Goal: Transaction & Acquisition: Purchase product/service

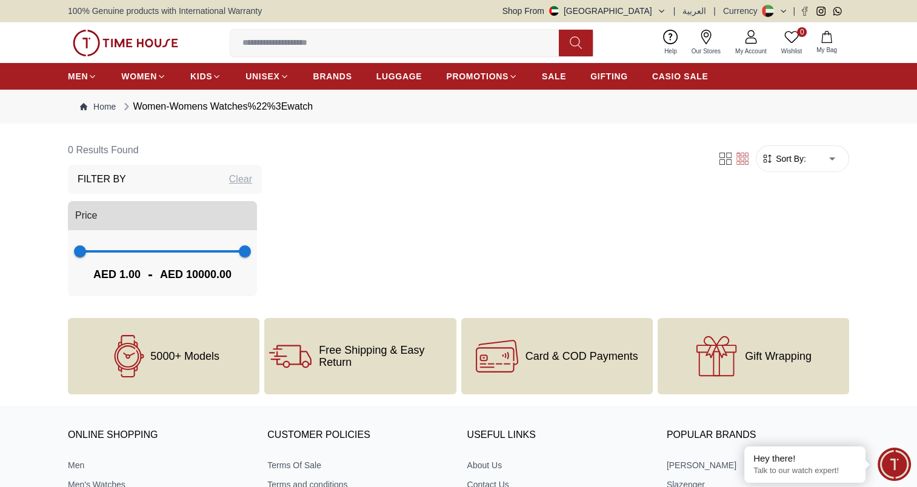
drag, startPoint x: 916, startPoint y: 183, endPoint x: 922, endPoint y: 204, distance: 21.3
click at [916, 204] on html "100% Genuine products with International Warranty Shop From [GEOGRAPHIC_DATA] |…" at bounding box center [458, 383] width 917 height 767
type input "***"
drag, startPoint x: 296, startPoint y: 322, endPoint x: 105, endPoint y: 328, distance: 191.0
click at [91, 258] on span "278" at bounding box center [85, 251] width 12 height 12
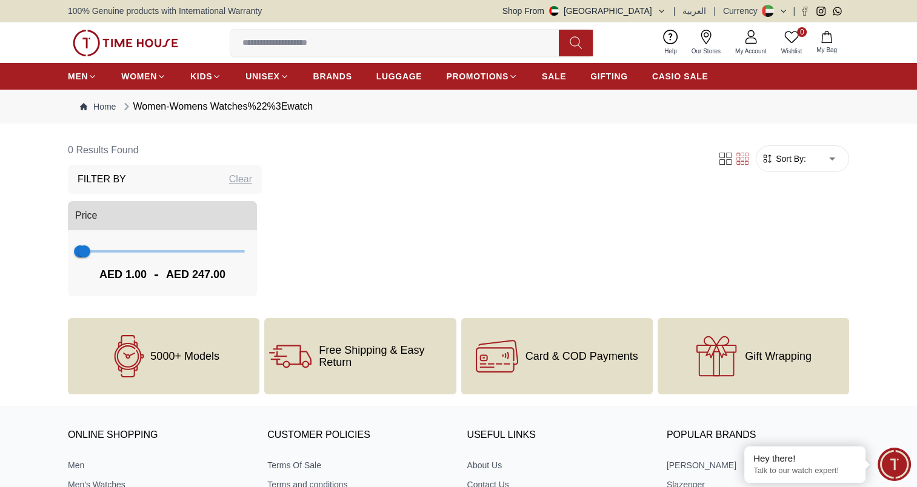
click at [284, 114] on div "Women-Womens Watches%22%3Ewatch" at bounding box center [217, 106] width 192 height 15
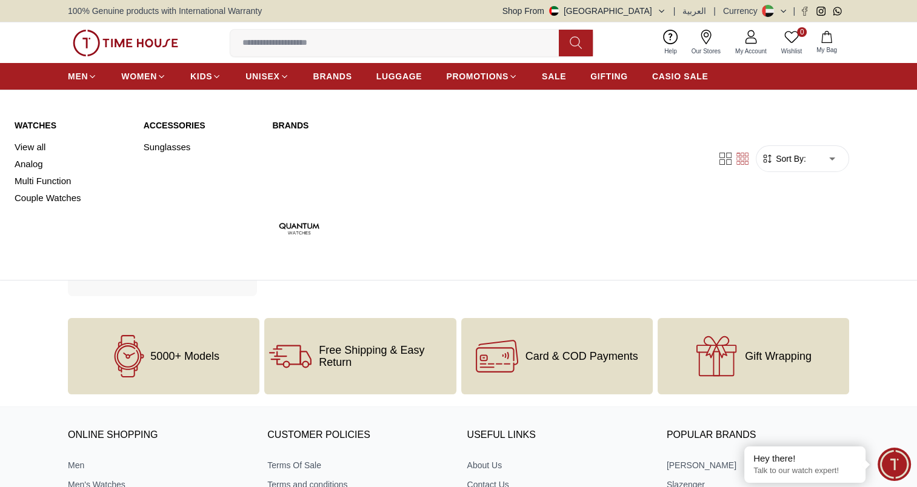
click at [50, 132] on link "Watches" at bounding box center [72, 125] width 115 height 12
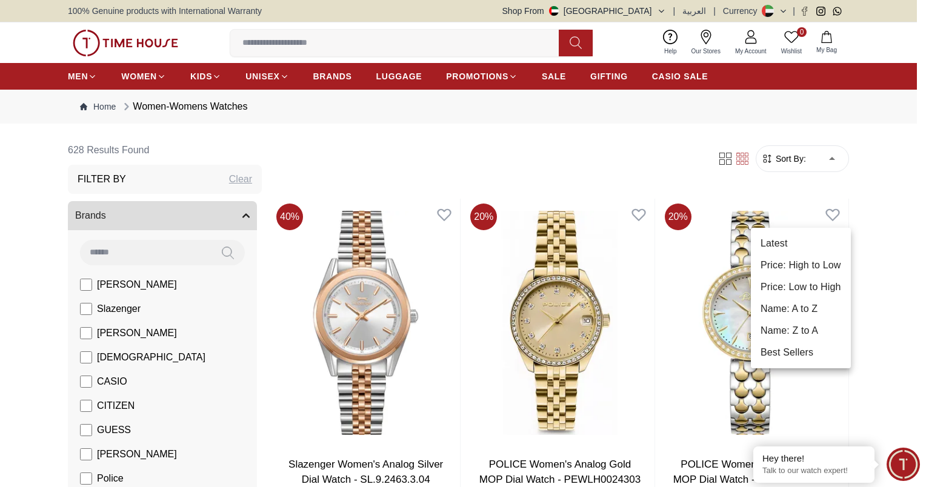
click at [816, 298] on li "Price: Low to High" at bounding box center [801, 287] width 100 height 22
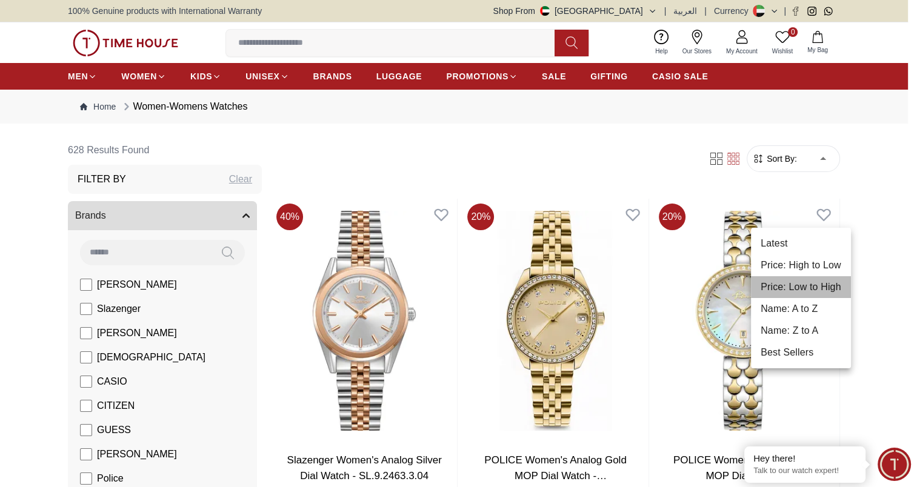
type input "*"
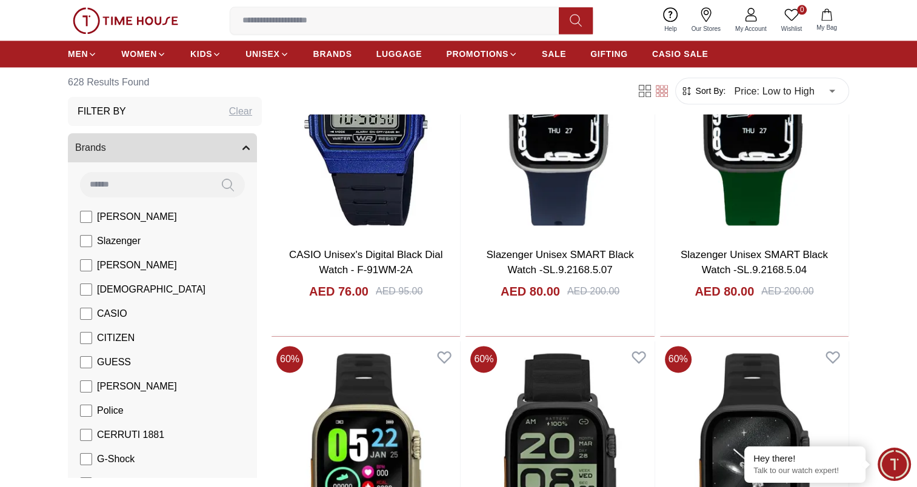
scroll to position [1631, 0]
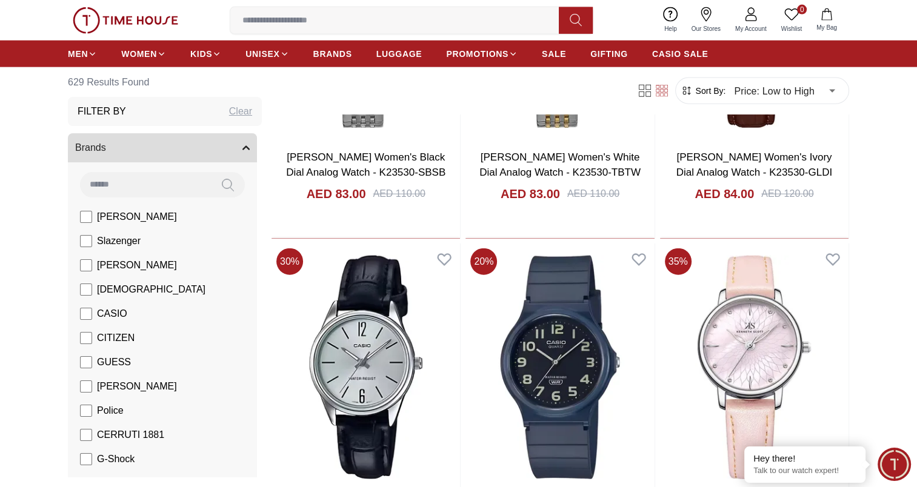
scroll to position [4886, 0]
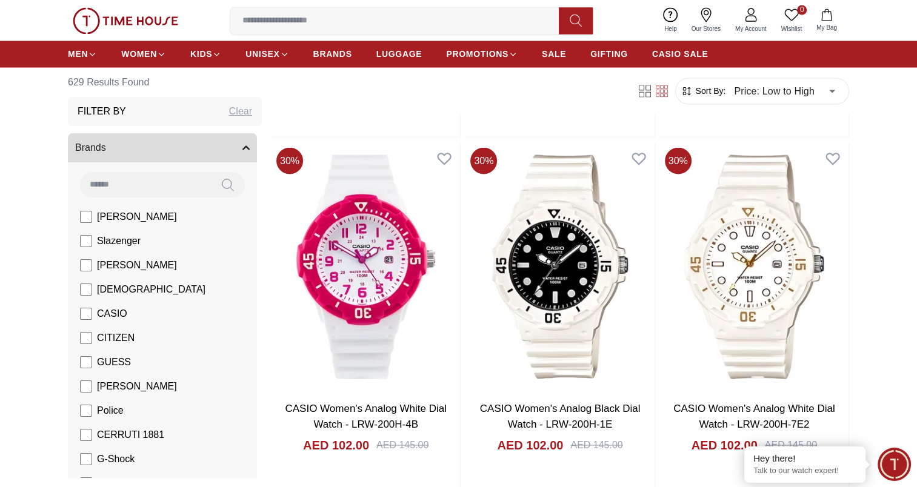
scroll to position [6860, 0]
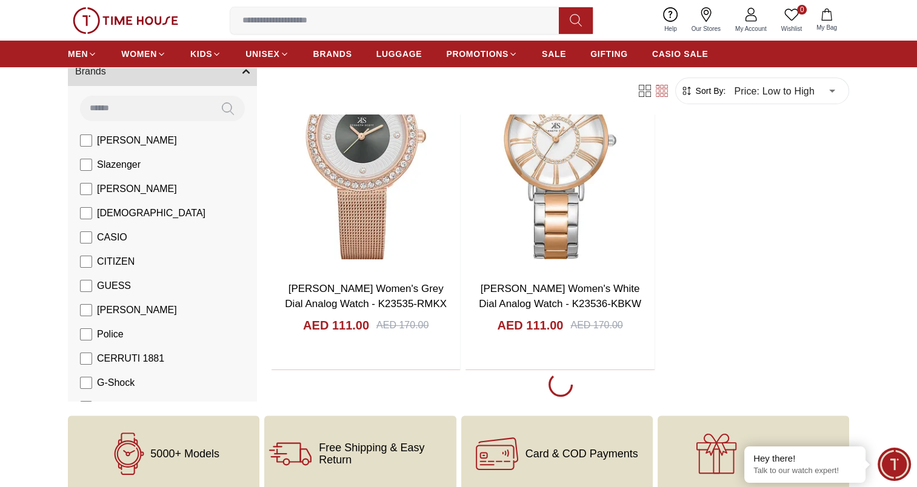
scroll to position [9336, 0]
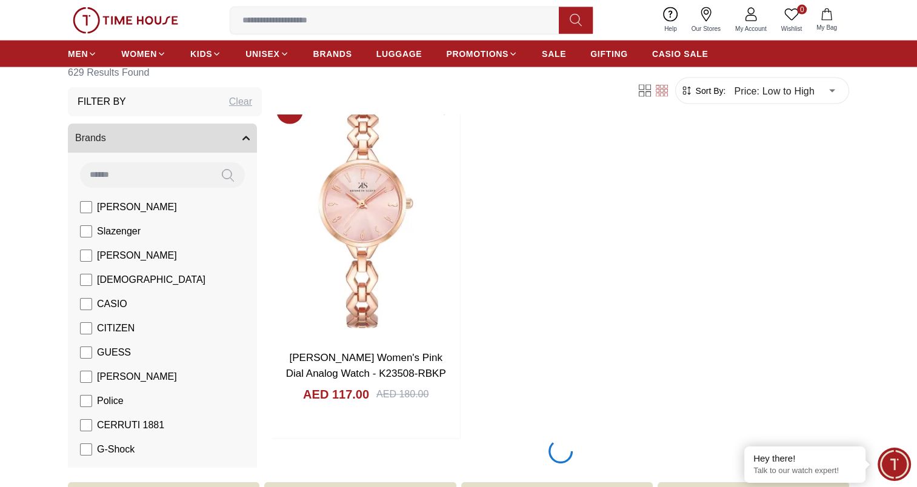
scroll to position [12097, 0]
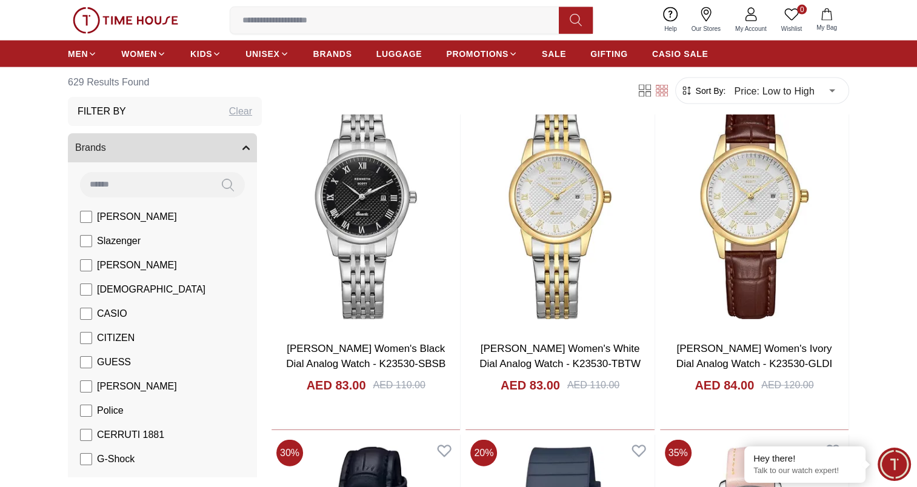
scroll to position [2564, 0]
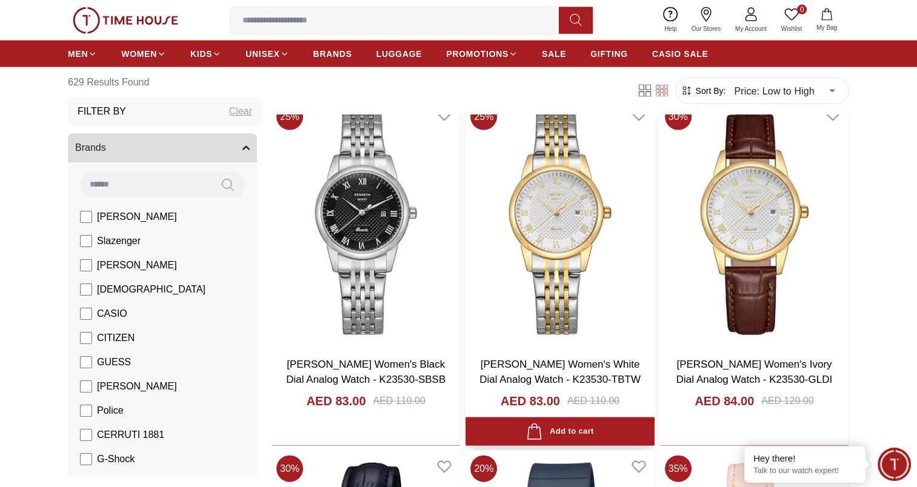
click at [596, 265] on img at bounding box center [559, 223] width 188 height 248
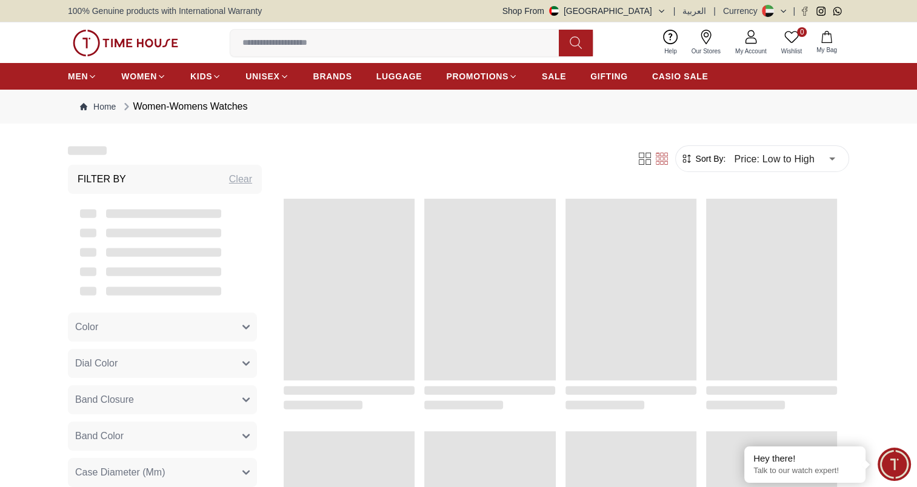
scroll to position [1293, 0]
